Goal: Transaction & Acquisition: Purchase product/service

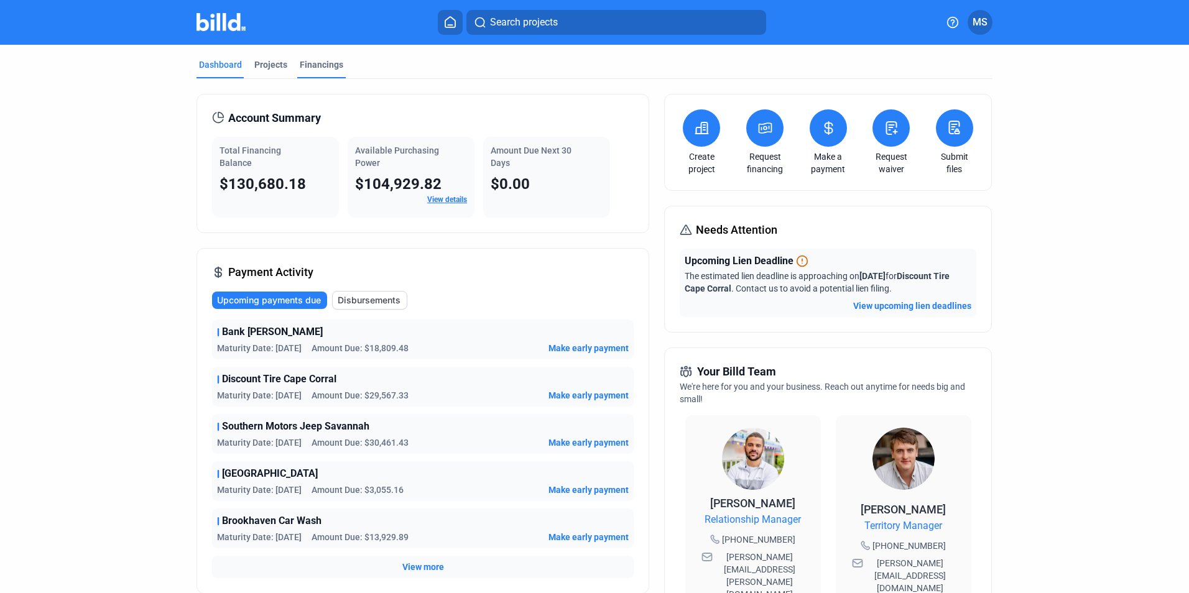
click at [314, 62] on div "Financings" at bounding box center [322, 64] width 44 height 12
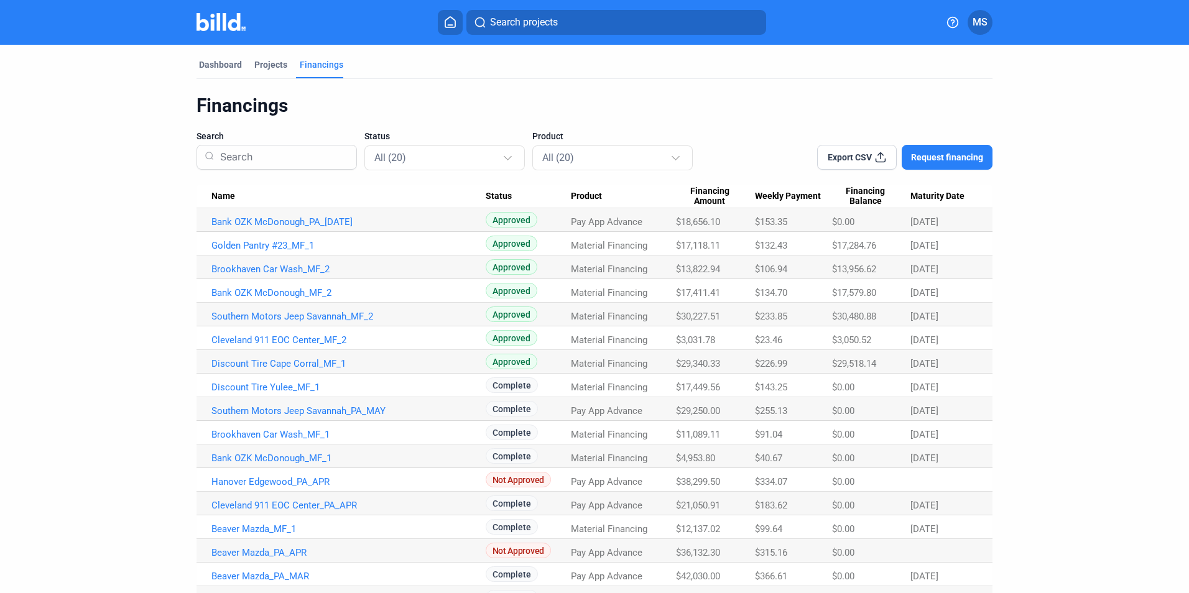
click at [945, 153] on span "Request financing" at bounding box center [947, 157] width 72 height 12
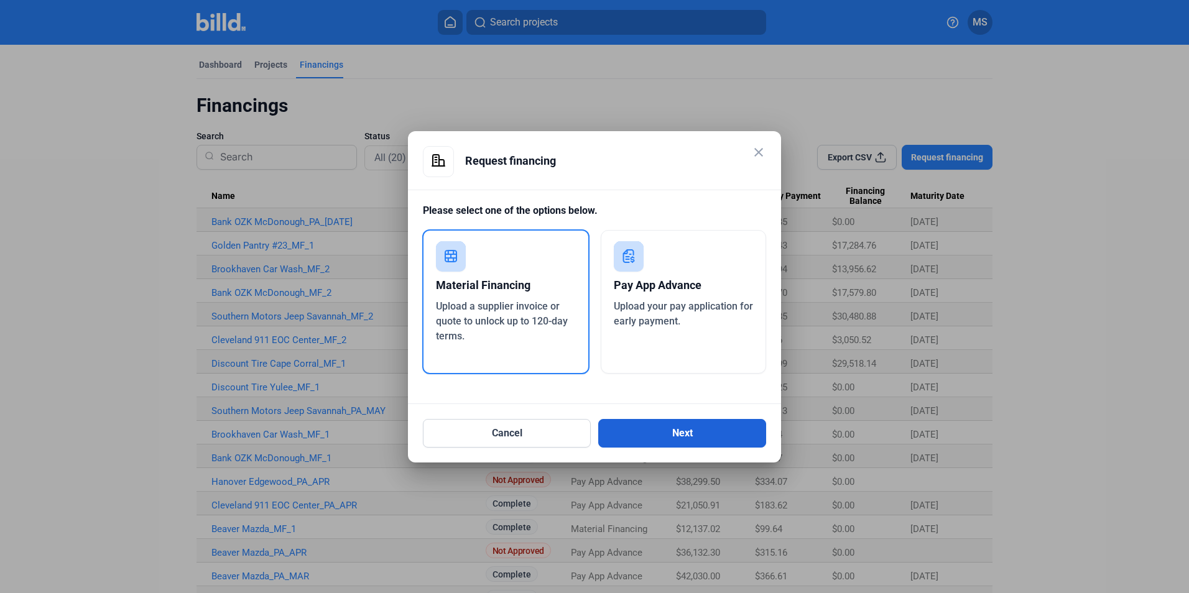
click at [644, 430] on button "Next" at bounding box center [682, 433] width 168 height 29
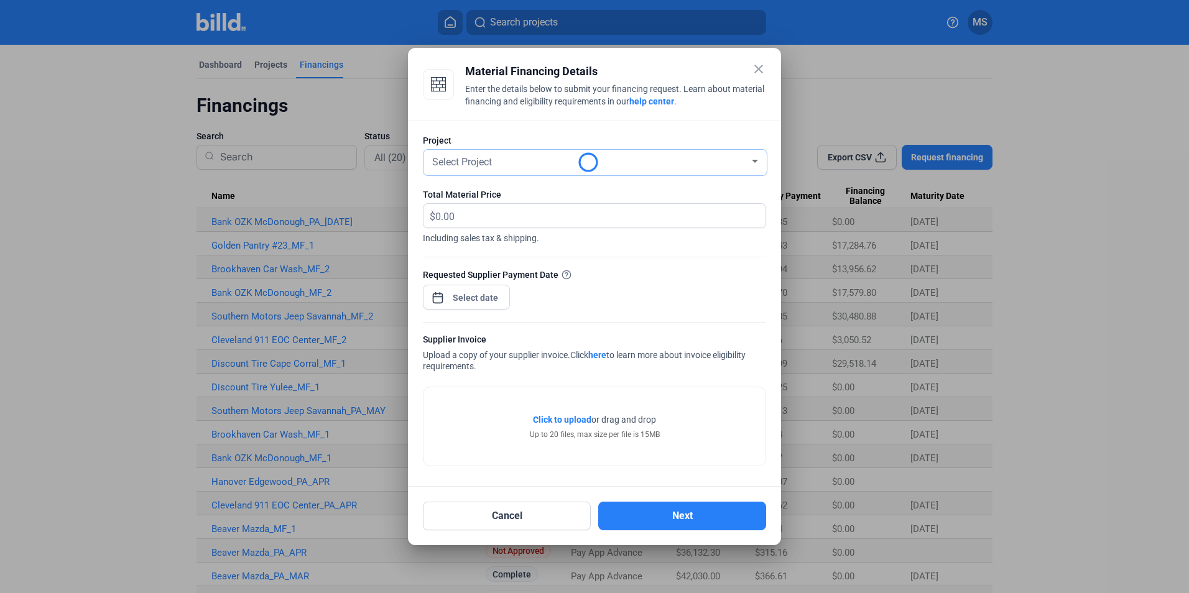
click at [545, 170] on div "Select Project" at bounding box center [595, 163] width 331 height 26
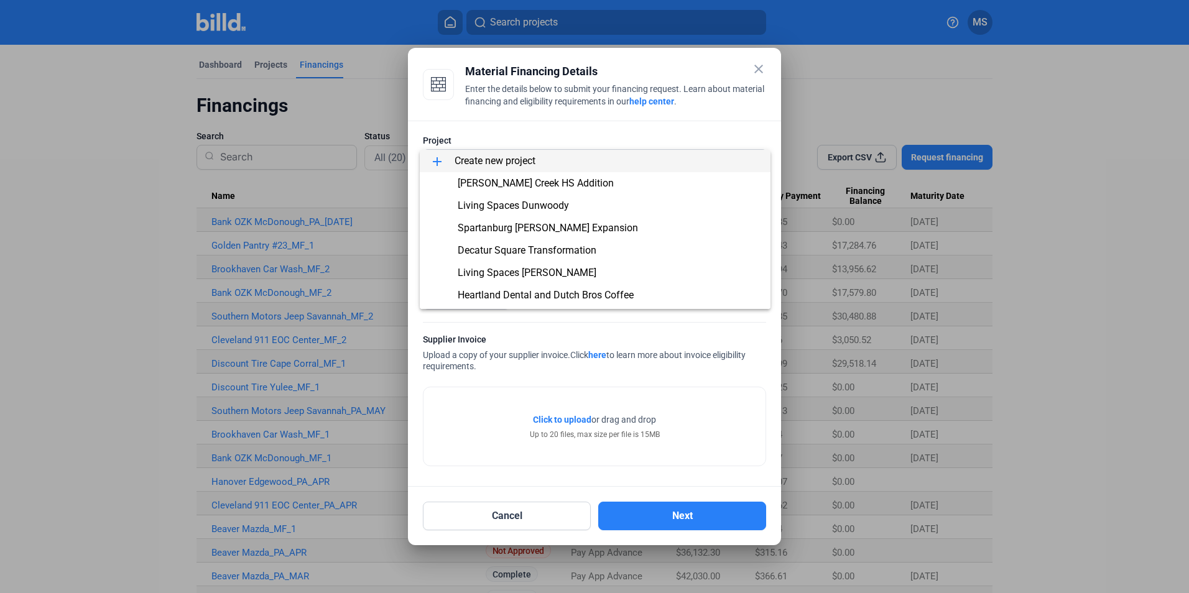
click at [541, 170] on span "add Create new project" at bounding box center [595, 161] width 331 height 22
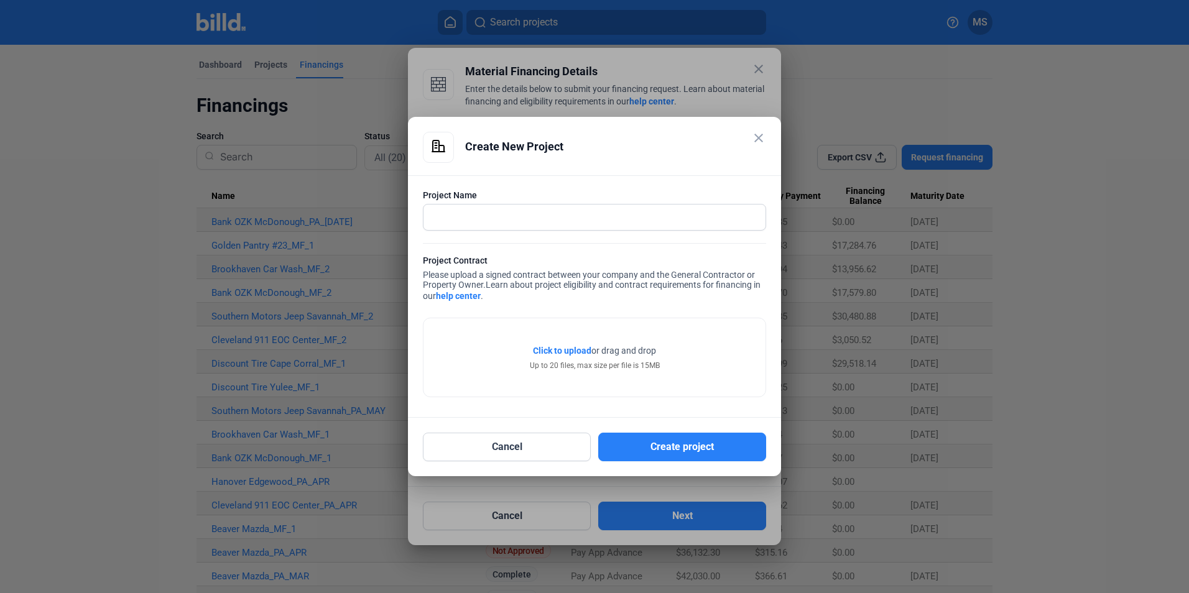
click at [762, 133] on mat-icon "close" at bounding box center [758, 138] width 15 height 15
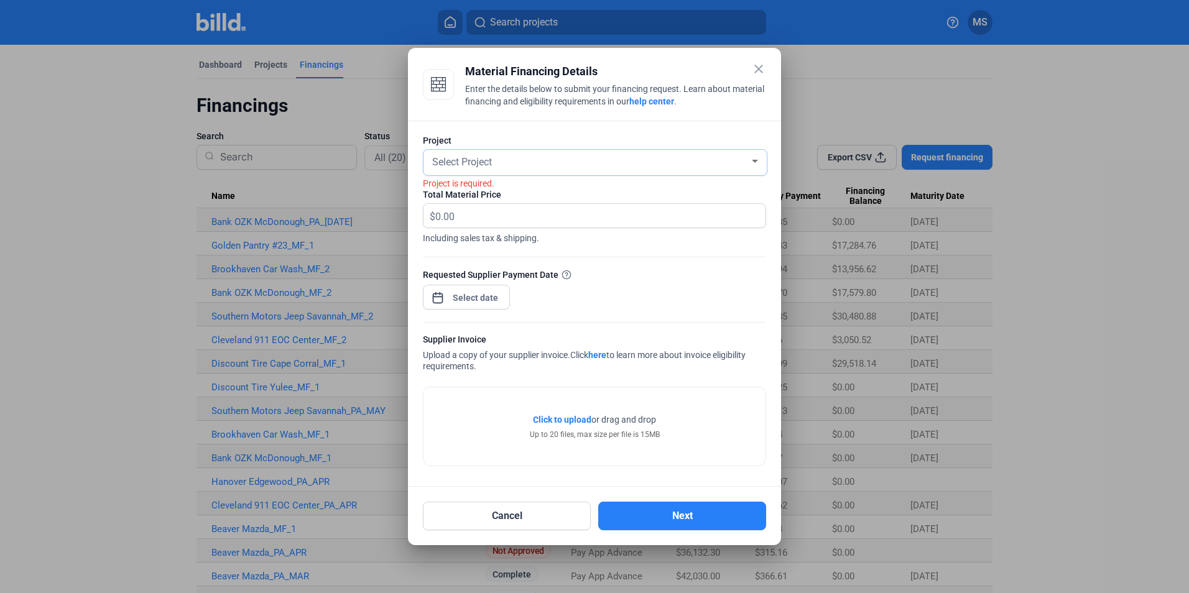
click at [593, 154] on div "Select Project" at bounding box center [590, 160] width 320 height 17
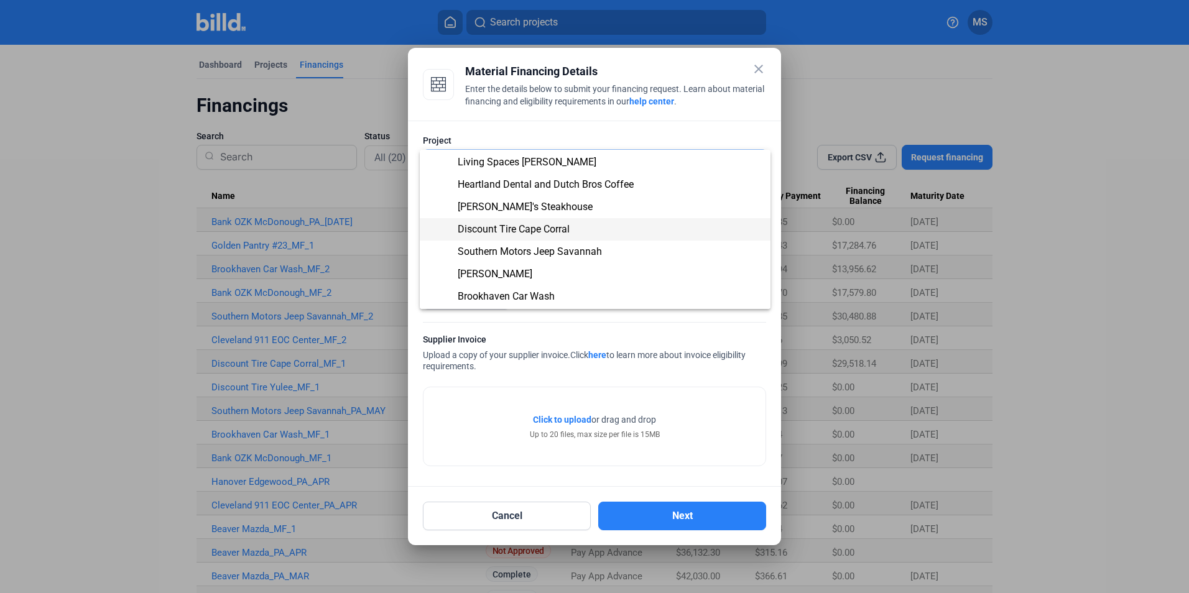
scroll to position [116, 0]
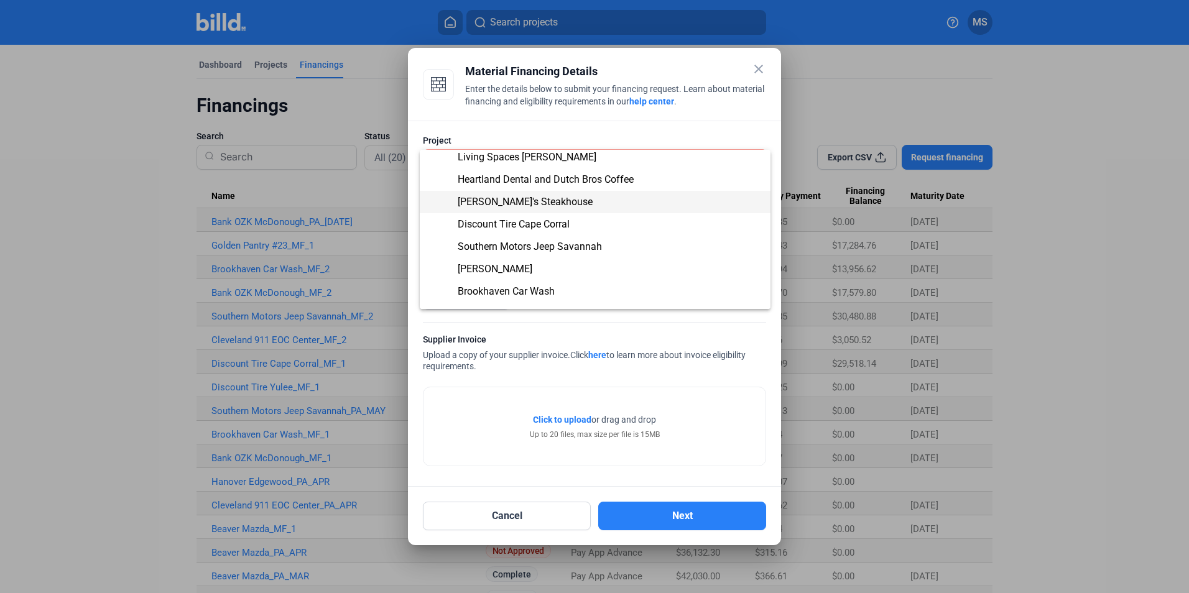
click at [534, 193] on span "[PERSON_NAME]'s Steakhouse" at bounding box center [595, 202] width 331 height 22
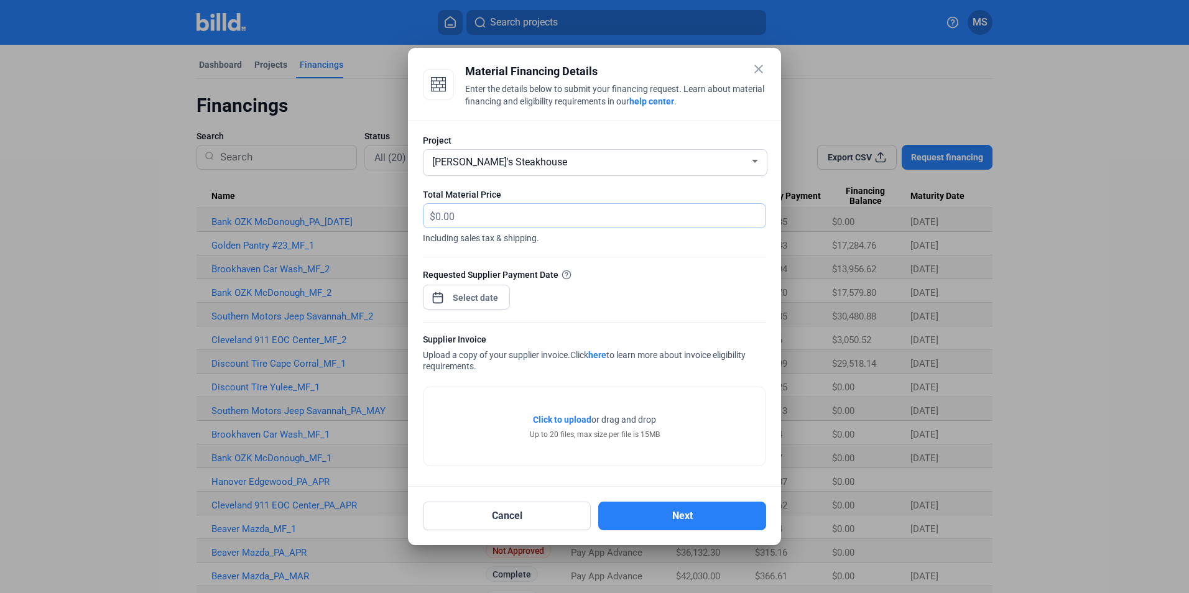
click at [495, 218] on input "text" at bounding box center [593, 216] width 316 height 24
type input "18,198.23"
click at [454, 292] on div "close Material Financing Details Enter the details below to submit your financi…" at bounding box center [594, 296] width 1189 height 593
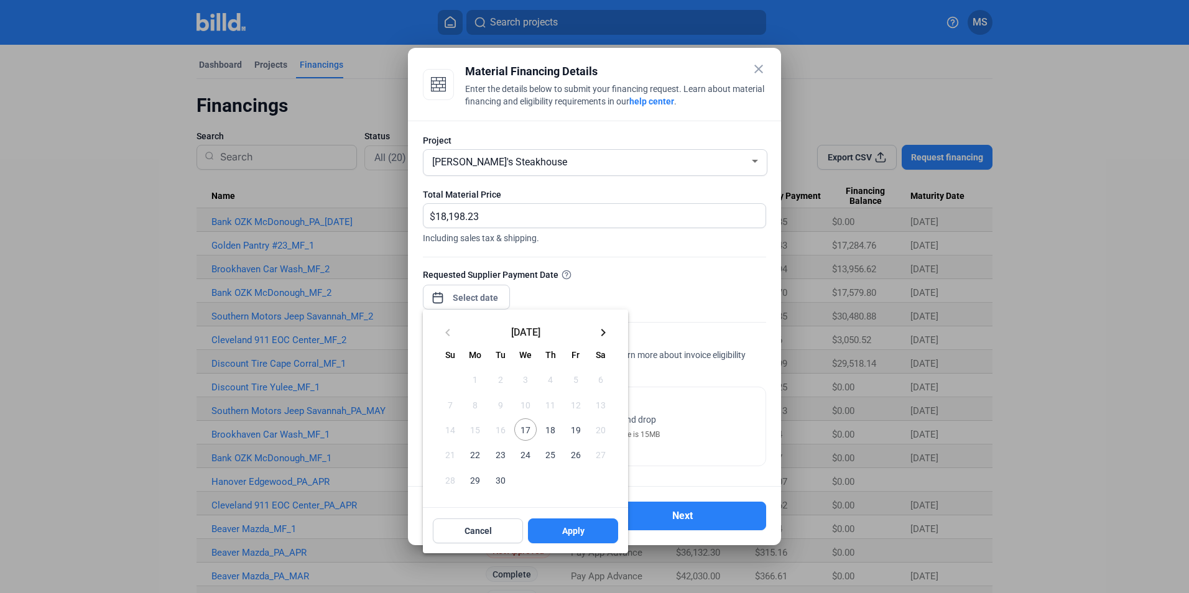
click at [550, 425] on span "18" at bounding box center [550, 430] width 22 height 22
click at [560, 534] on button "Apply" at bounding box center [573, 531] width 90 height 25
click at [551, 436] on span "18" at bounding box center [550, 430] width 22 height 22
click at [588, 534] on button "Apply" at bounding box center [573, 531] width 90 height 25
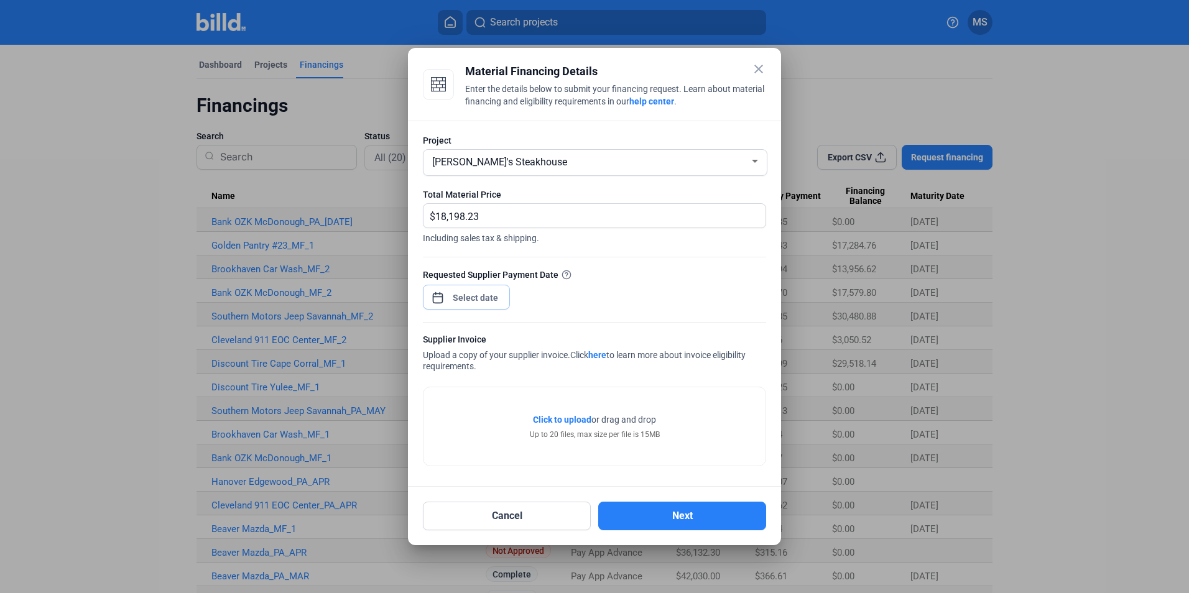
click at [436, 296] on span "Open calendar" at bounding box center [438, 292] width 30 height 30
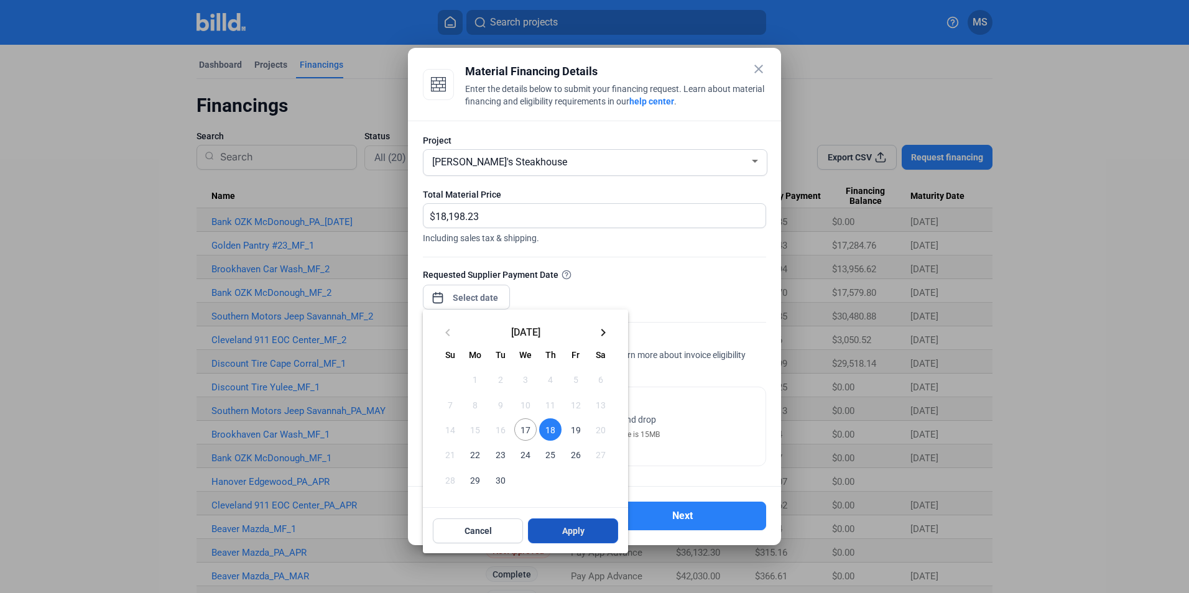
click at [566, 529] on span "Apply" at bounding box center [573, 531] width 22 height 12
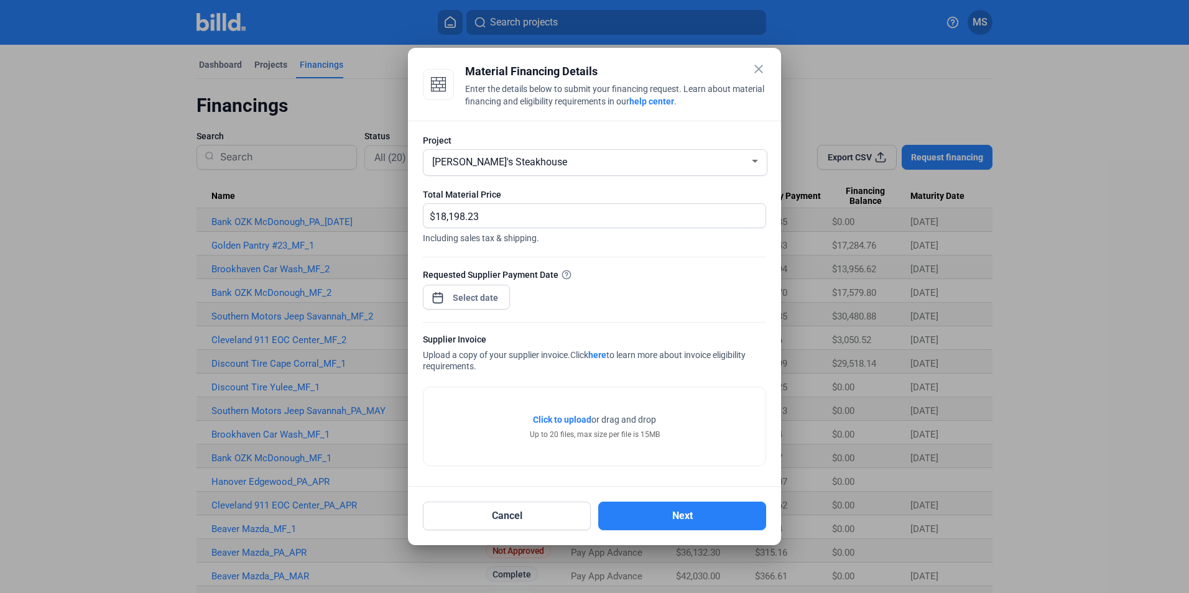
click at [553, 419] on span "Click to upload" at bounding box center [562, 420] width 58 height 10
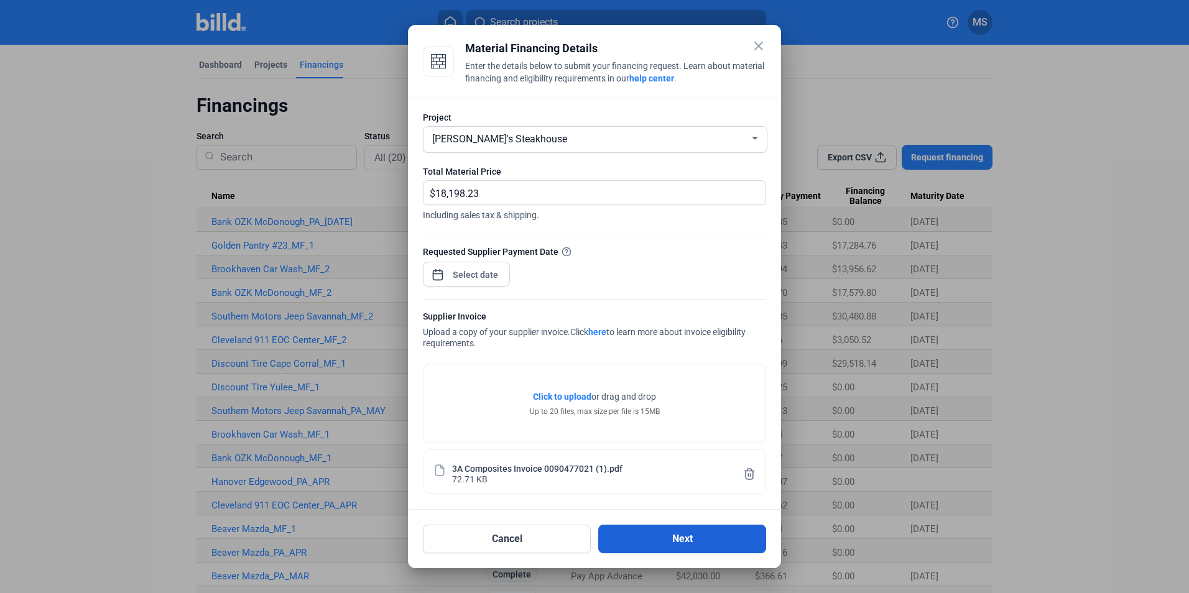
click at [697, 537] on button "Next" at bounding box center [682, 539] width 168 height 29
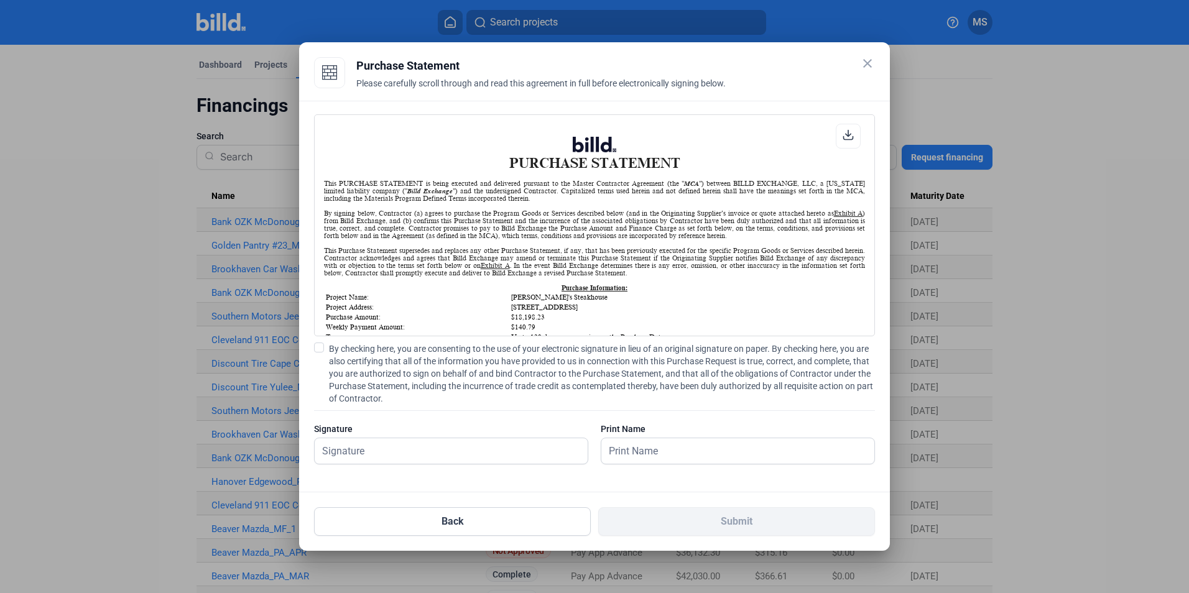
scroll to position [85, 0]
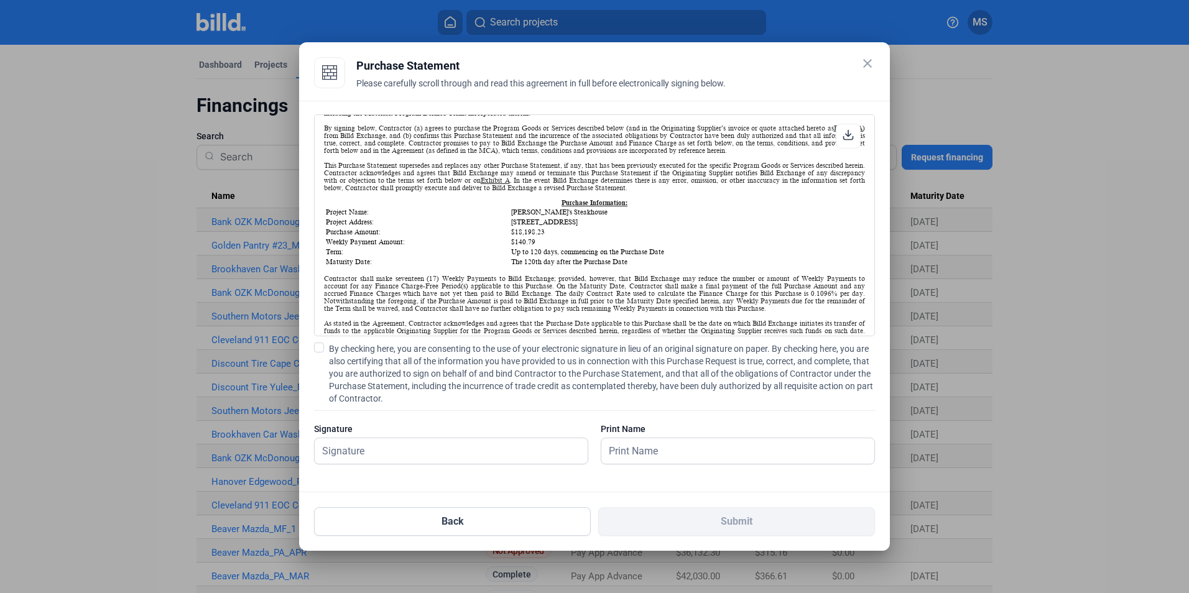
click at [310, 350] on div "PURCHASE STATEMENT This PURCHASE STATEMENT is being executed and delivered purs…" at bounding box center [594, 297] width 591 height 392
click at [320, 350] on span at bounding box center [319, 348] width 10 height 10
click at [0, 0] on input "By checking here, you are consenting to the use of your electronic signature in…" at bounding box center [0, 0] width 0 height 0
click at [462, 449] on input "text" at bounding box center [444, 452] width 259 height 26
type input "[PERSON_NAME]"
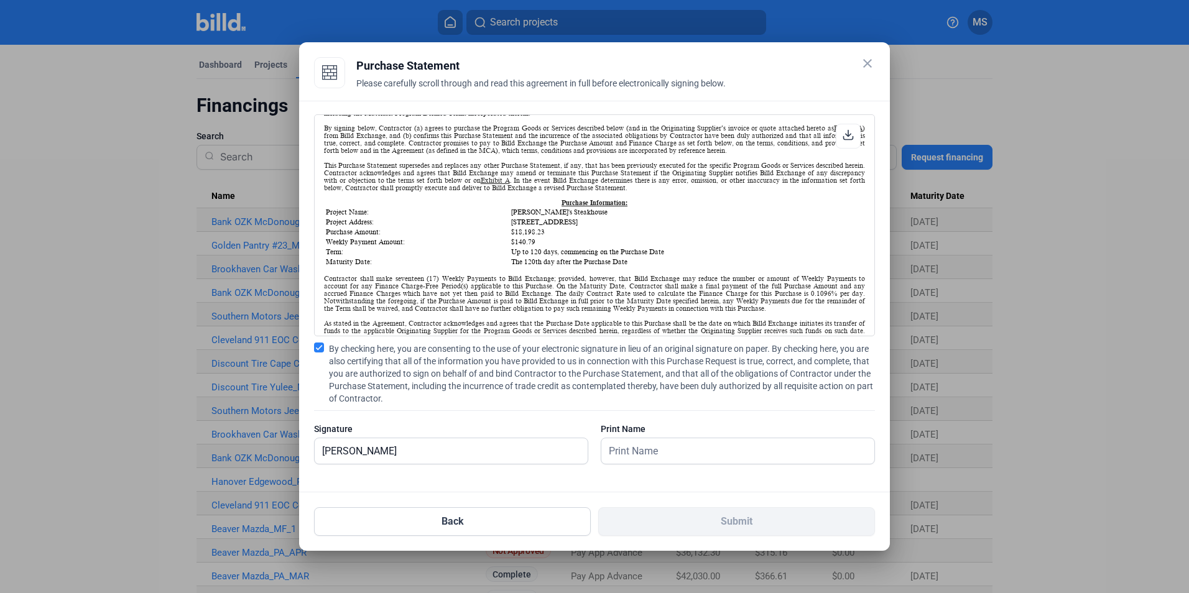
click at [703, 435] on div "Print Name" at bounding box center [738, 450] width 274 height 54
click at [693, 442] on input "text" at bounding box center [731, 452] width 259 height 26
type input "[PERSON_NAME]"
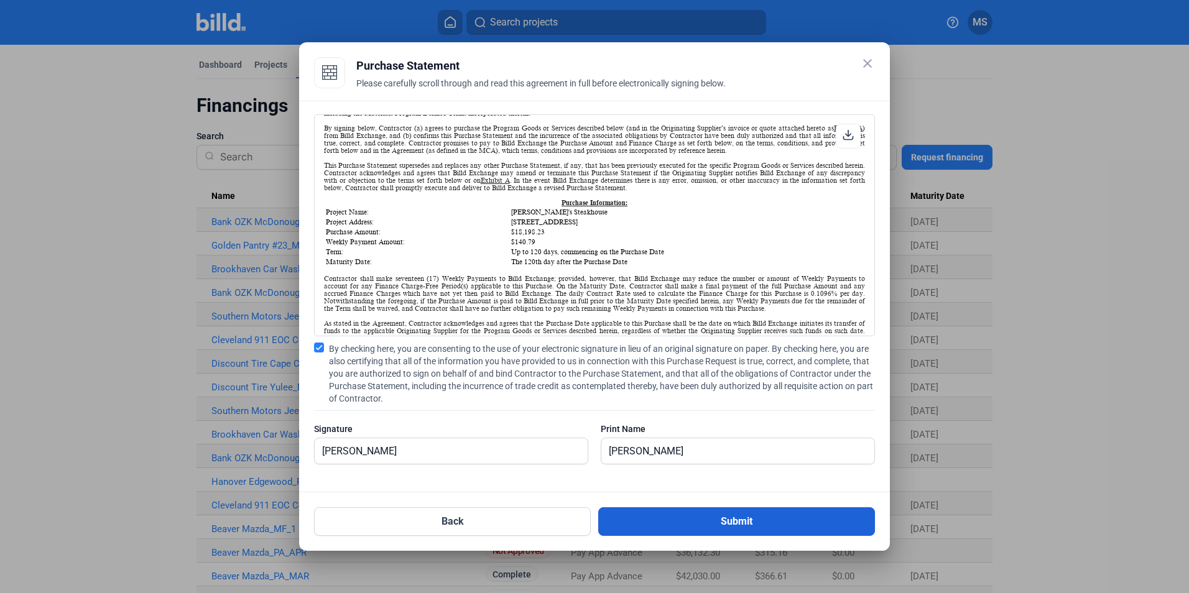
click at [677, 519] on button "Submit" at bounding box center [736, 522] width 277 height 29
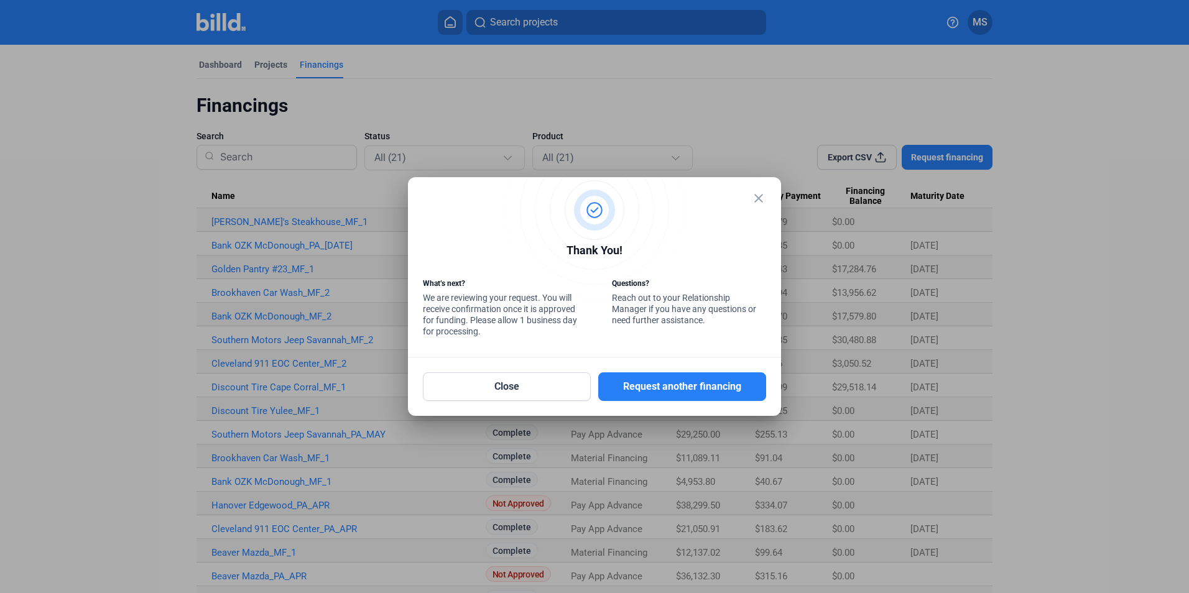
click at [754, 198] on mat-icon "close" at bounding box center [758, 198] width 15 height 15
